Goal: Task Accomplishment & Management: Manage account settings

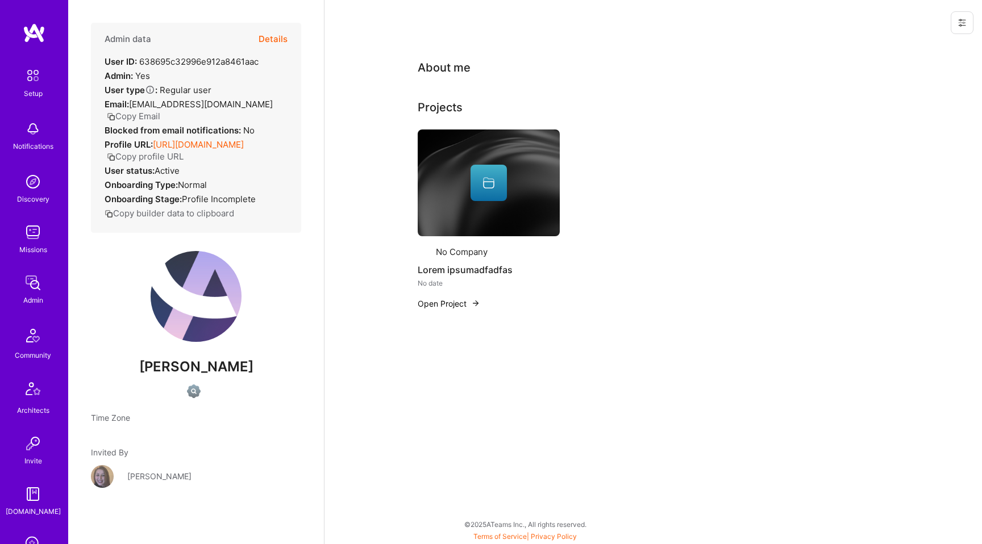
click at [272, 39] on button "Details" at bounding box center [272, 39] width 29 height 33
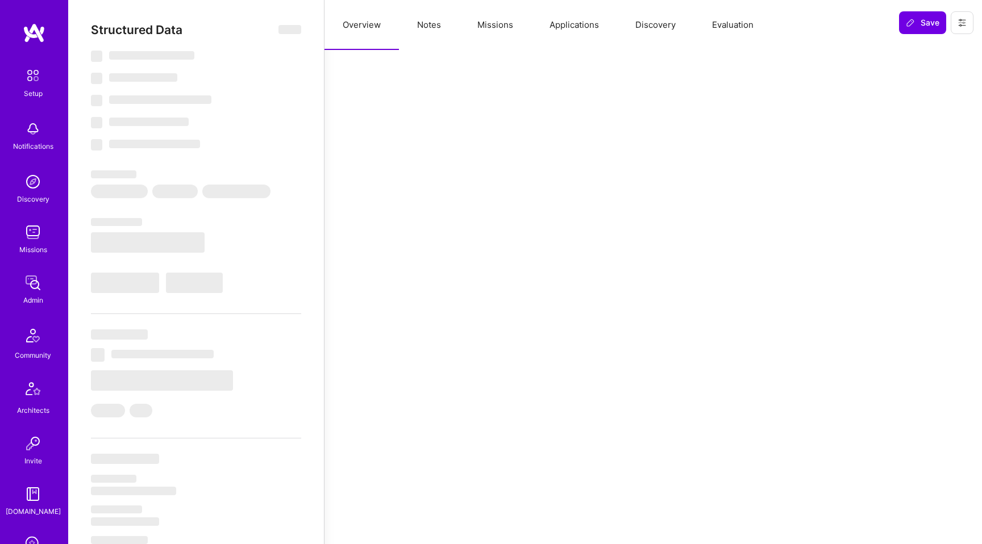
select select "US"
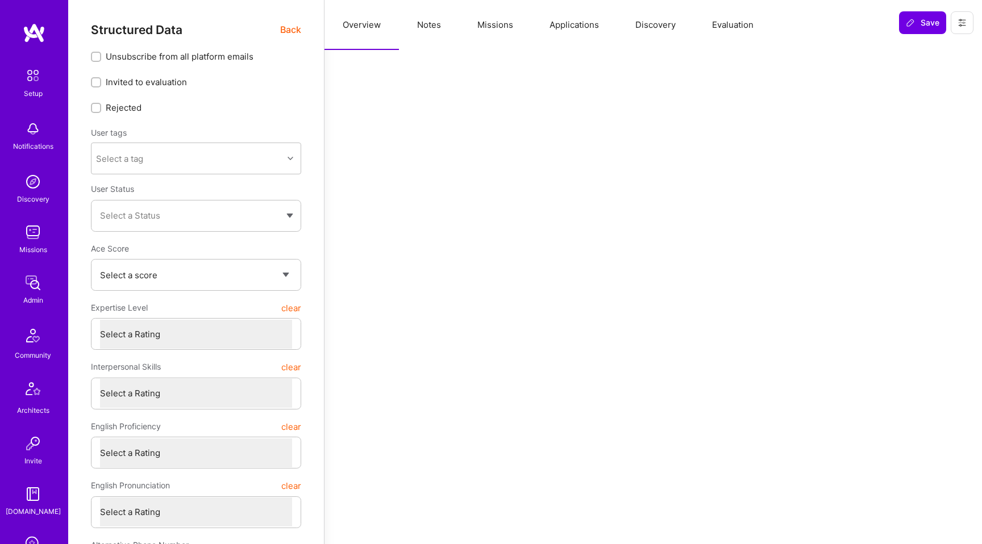
click at [257, 211] on div "Select a Status" at bounding box center [191, 216] width 182 height 12
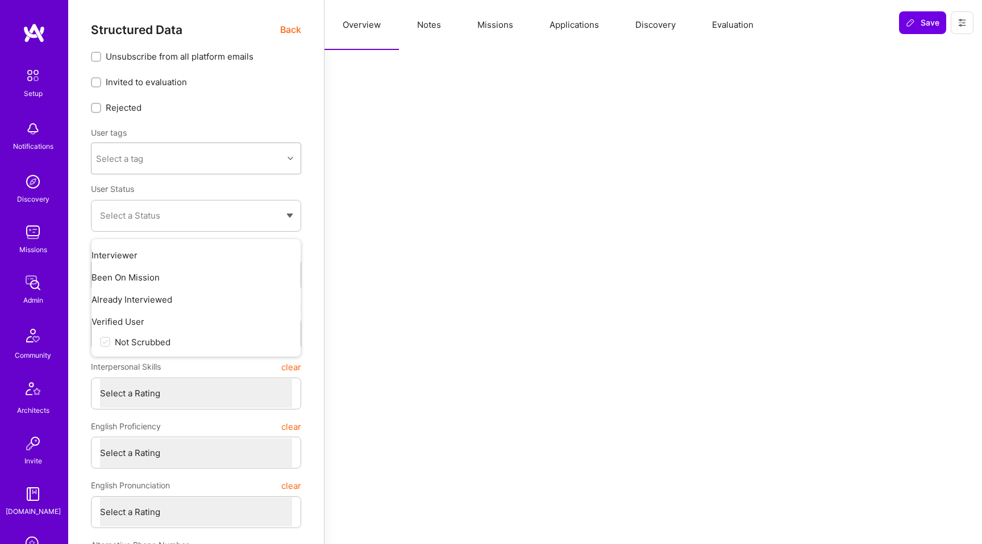
click at [212, 156] on div "Select a tag" at bounding box center [186, 158] width 191 height 23
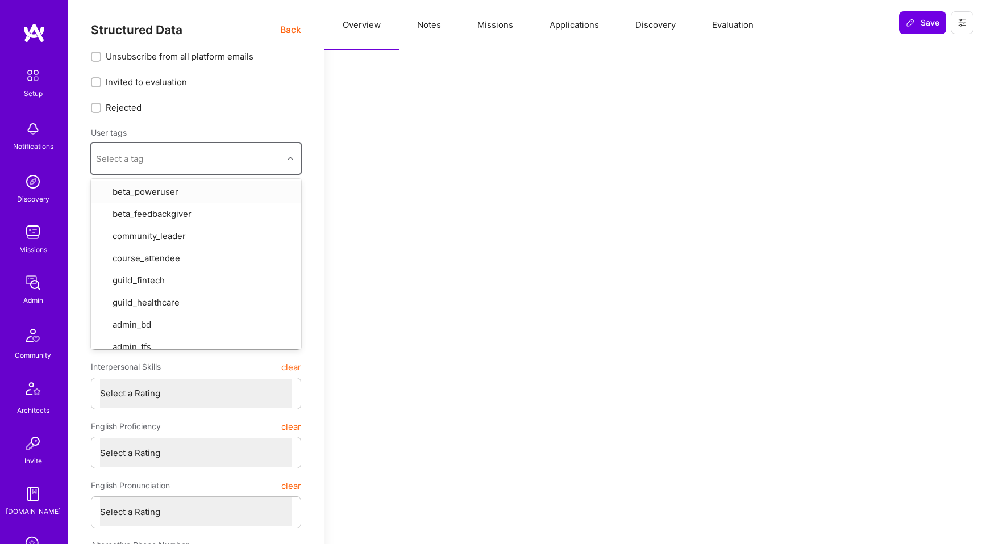
click at [245, 124] on div "Unsubscribe from all platform emails Invited to evaluation Rejected User tags o…" at bounding box center [196, 332] width 210 height 562
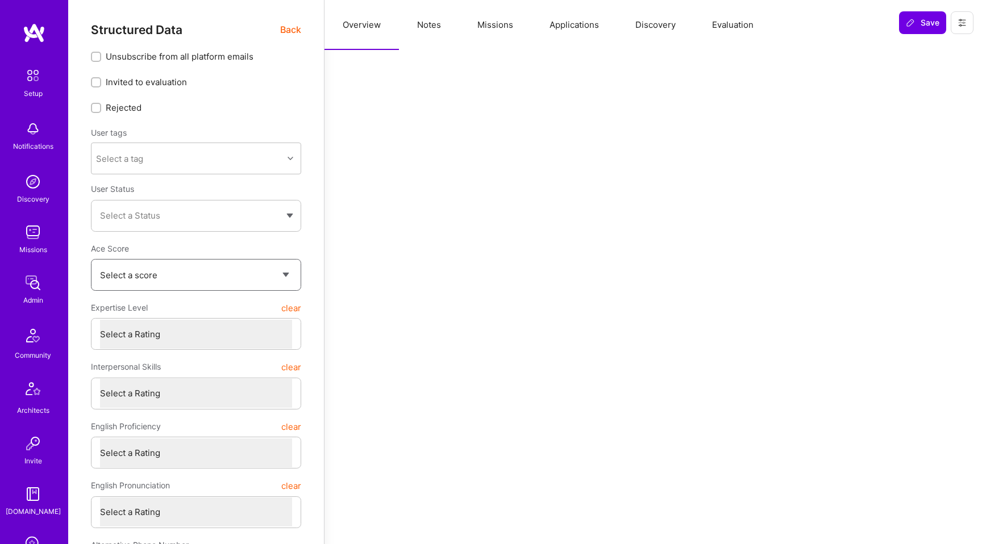
click at [216, 287] on select "Select a score Exceptional (0) Verified (1) Unknown (-1) Insufficient (2+)" at bounding box center [196, 275] width 192 height 29
select select "Verified"
click at [100, 261] on select "Select a score Exceptional (0) Verified (1) Unknown (-1) Insufficient (2+)" at bounding box center [196, 275] width 192 height 29
select select "Verified"
click at [958, 24] on icon at bounding box center [961, 22] width 9 height 9
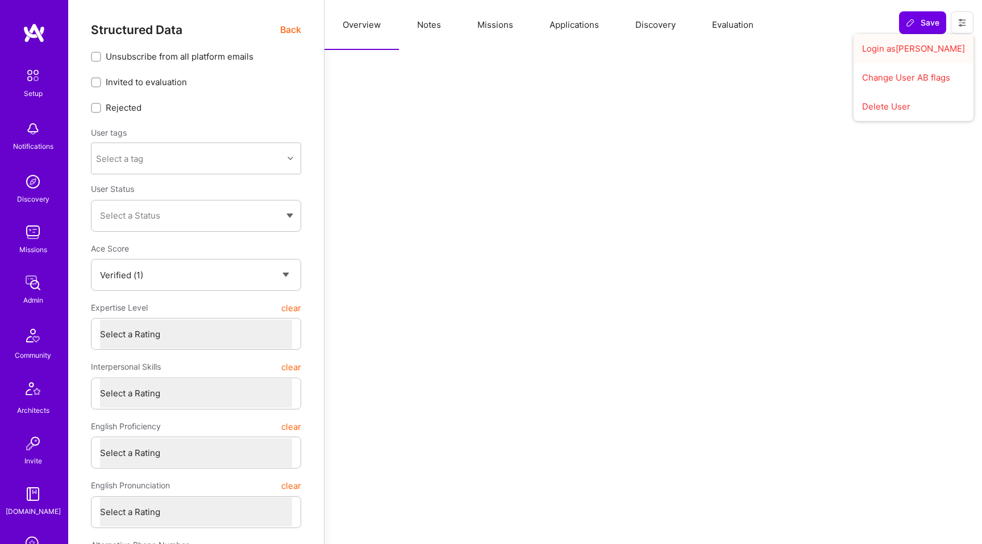
click at [929, 50] on button "Login as Luis" at bounding box center [913, 48] width 120 height 29
